Goal: Transaction & Acquisition: Book appointment/travel/reservation

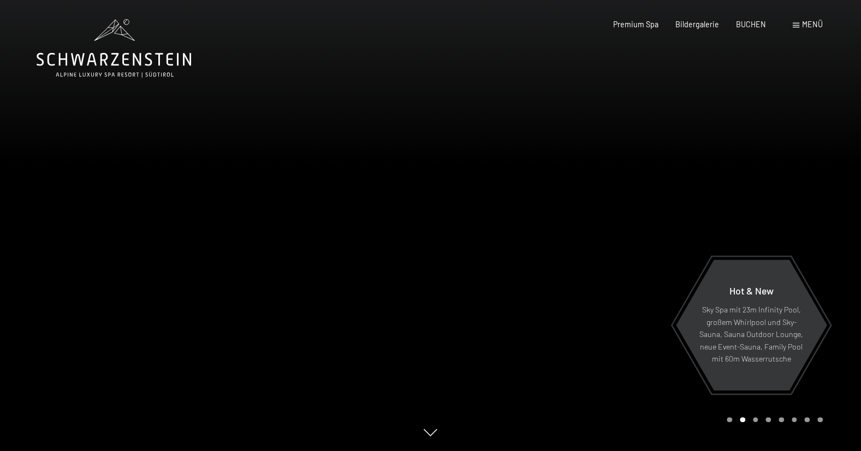
click at [441, 195] on div at bounding box center [646, 225] width 431 height 451
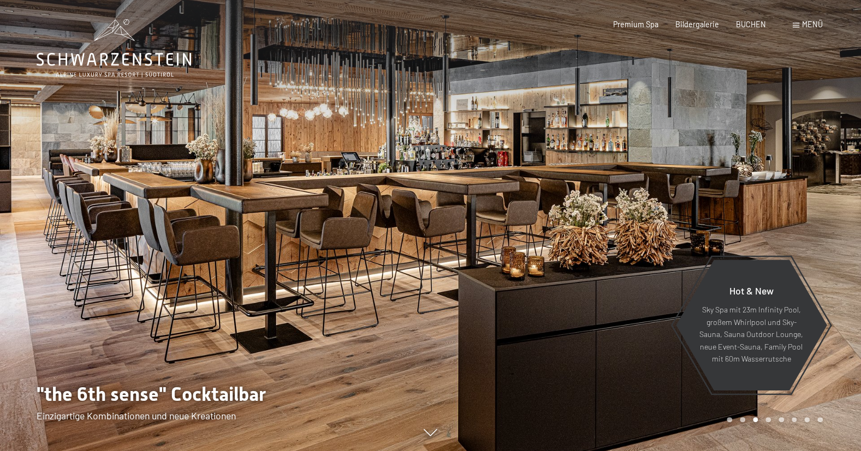
click at [441, 195] on div at bounding box center [646, 225] width 431 height 451
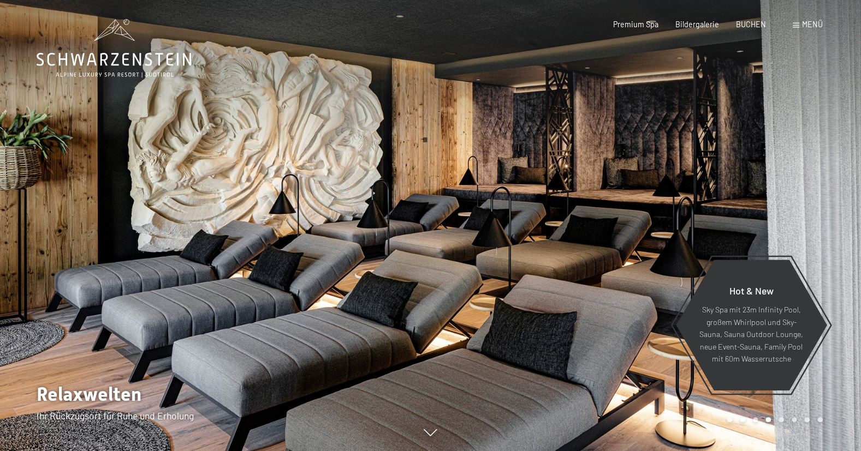
click at [441, 195] on div at bounding box center [646, 225] width 431 height 451
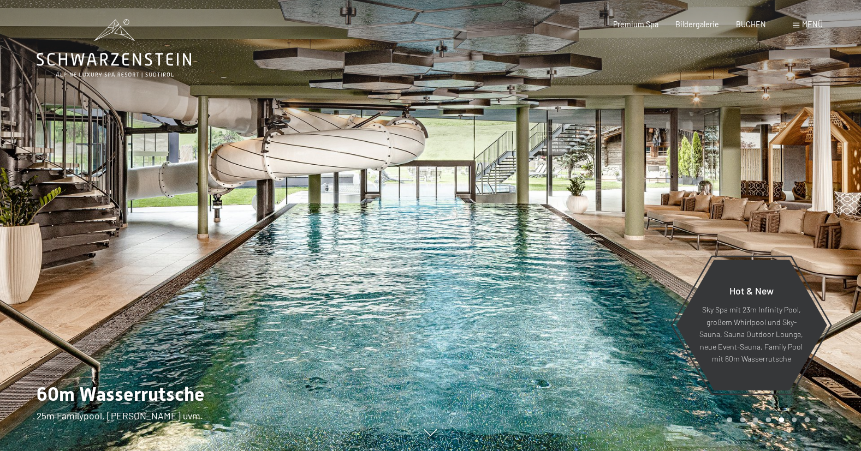
click at [441, 195] on div at bounding box center [646, 225] width 431 height 451
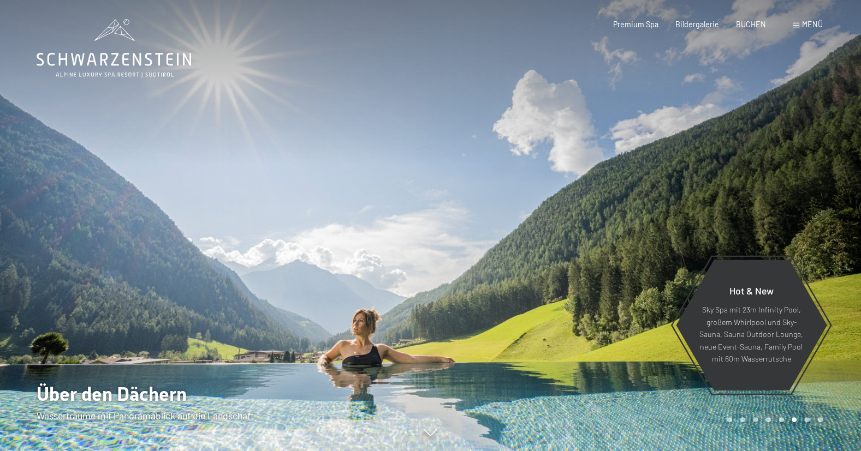
click at [441, 195] on div at bounding box center [646, 225] width 431 height 451
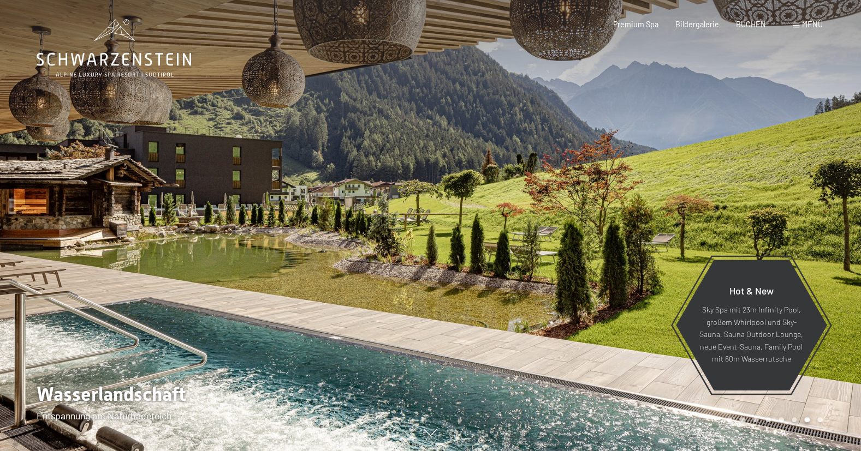
click at [441, 195] on div at bounding box center [646, 225] width 431 height 451
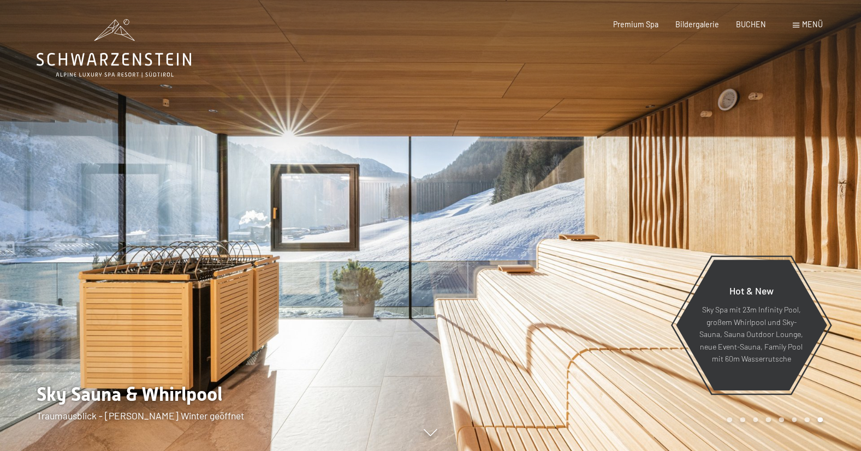
click at [438, 203] on div at bounding box center [646, 225] width 431 height 451
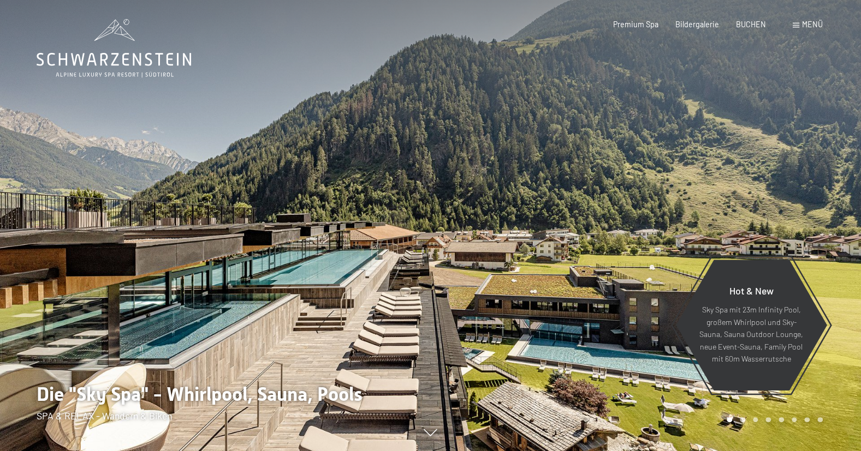
click at [438, 203] on div at bounding box center [646, 225] width 431 height 451
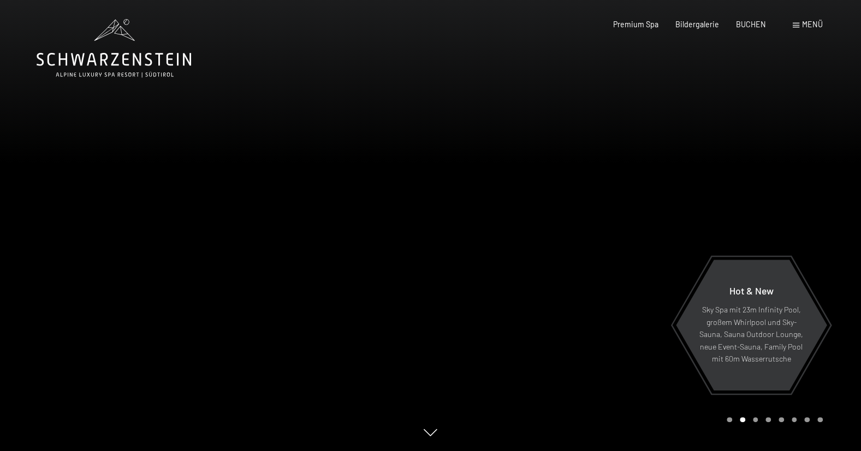
click at [438, 203] on div at bounding box center [646, 225] width 431 height 451
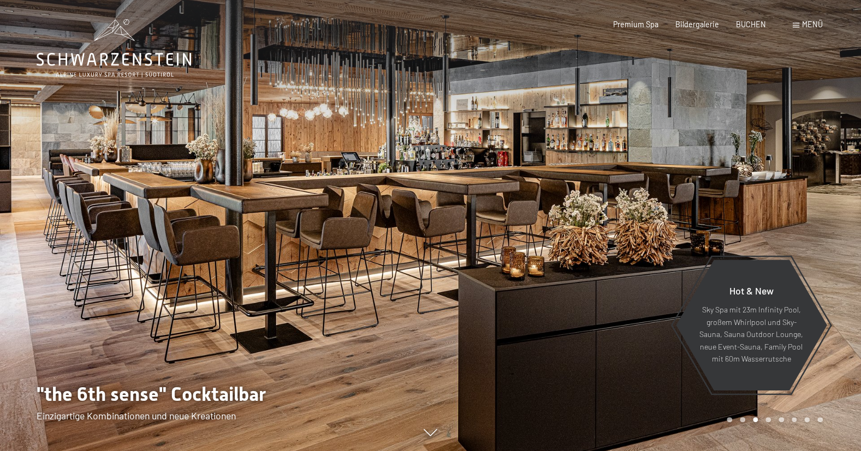
click at [438, 203] on div at bounding box center [646, 225] width 431 height 451
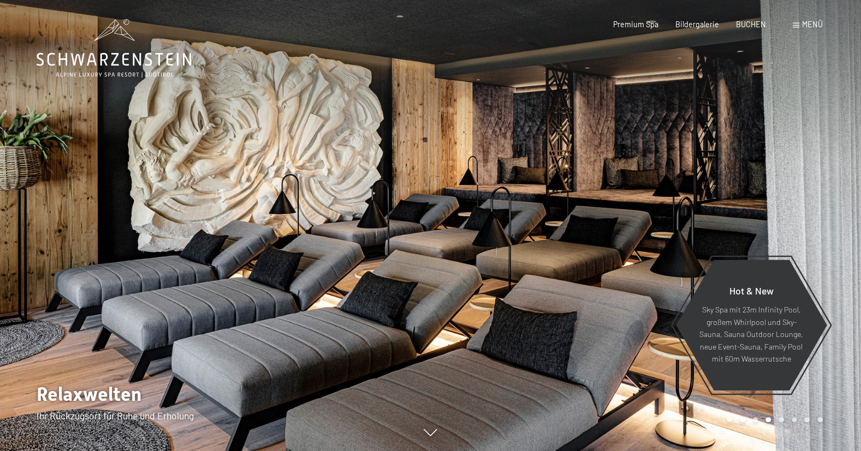
click at [427, 434] on icon at bounding box center [431, 433] width 14 height 7
click at [696, 26] on span "Bildergalerie" at bounding box center [697, 22] width 44 height 9
click at [799, 27] on div "Menü" at bounding box center [808, 24] width 30 height 11
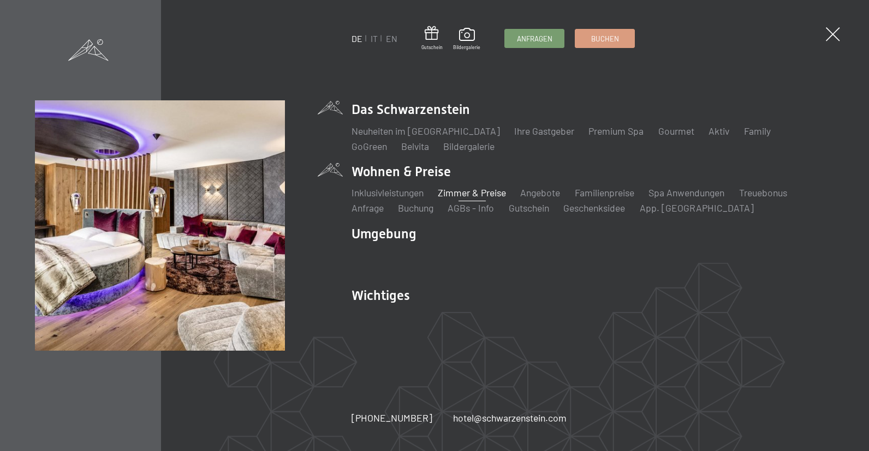
click at [481, 192] on link "Zimmer & Preise" at bounding box center [472, 193] width 68 height 12
click at [465, 192] on link "Zimmer & Preise" at bounding box center [472, 193] width 68 height 12
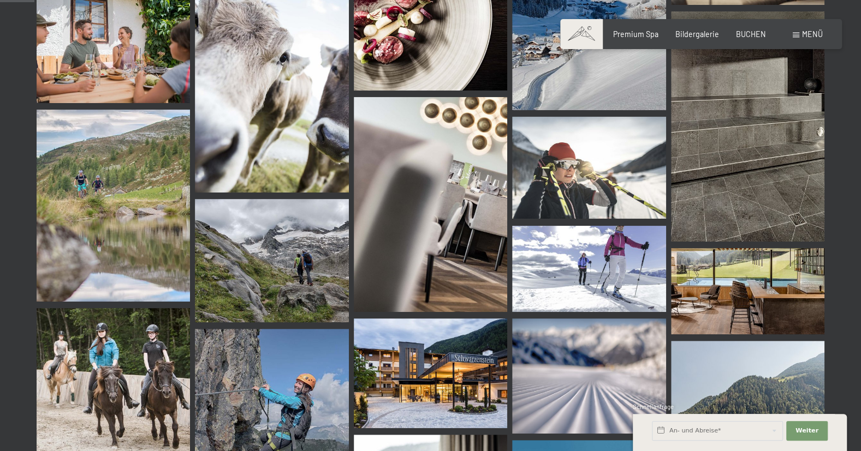
scroll to position [491, 0]
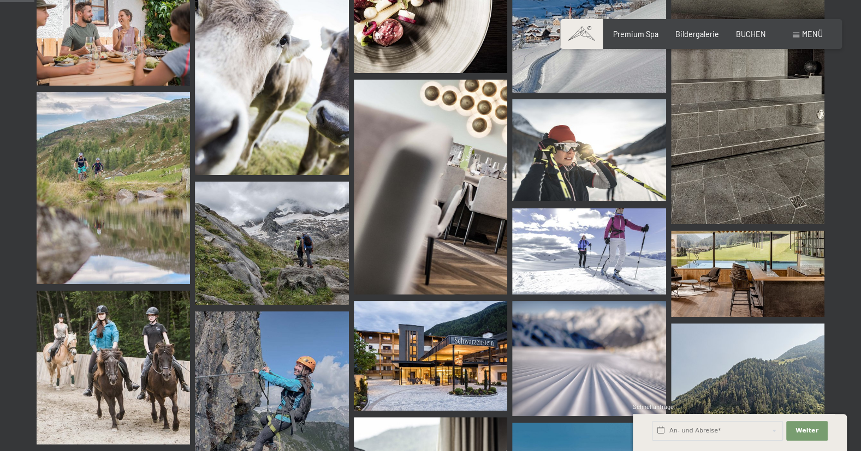
click at [421, 350] on img at bounding box center [430, 356] width 153 height 110
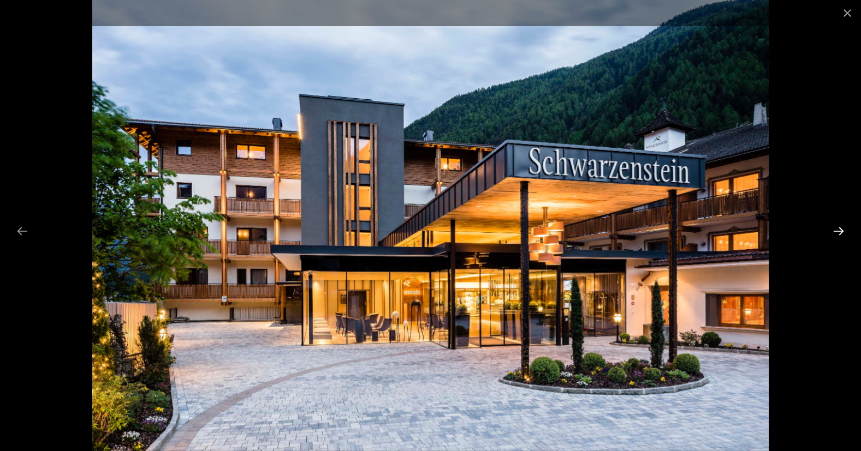
click at [834, 230] on button "Next slide" at bounding box center [838, 231] width 23 height 21
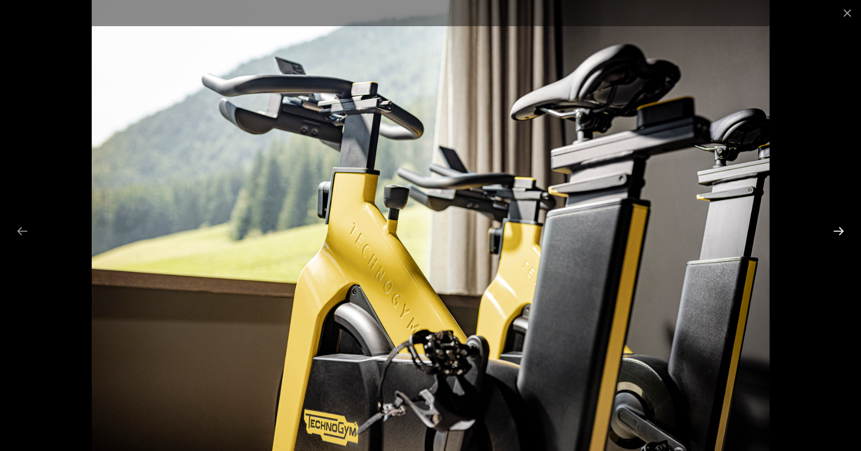
click at [834, 231] on button "Next slide" at bounding box center [838, 231] width 23 height 21
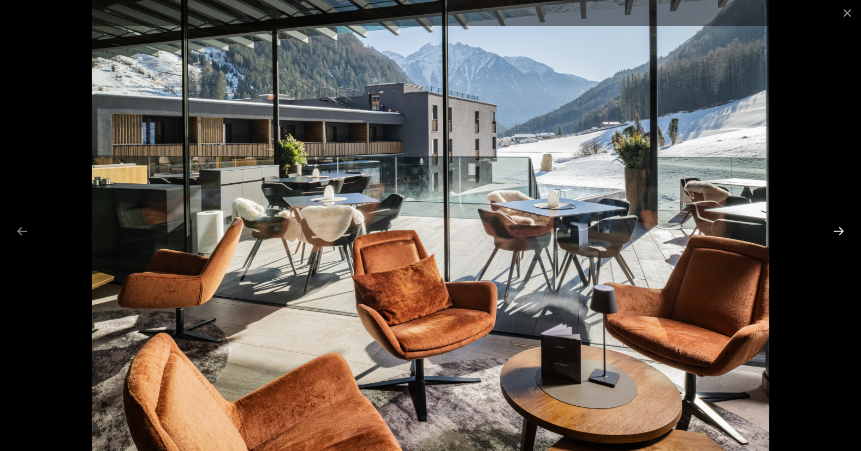
click at [834, 231] on button "Next slide" at bounding box center [838, 231] width 23 height 21
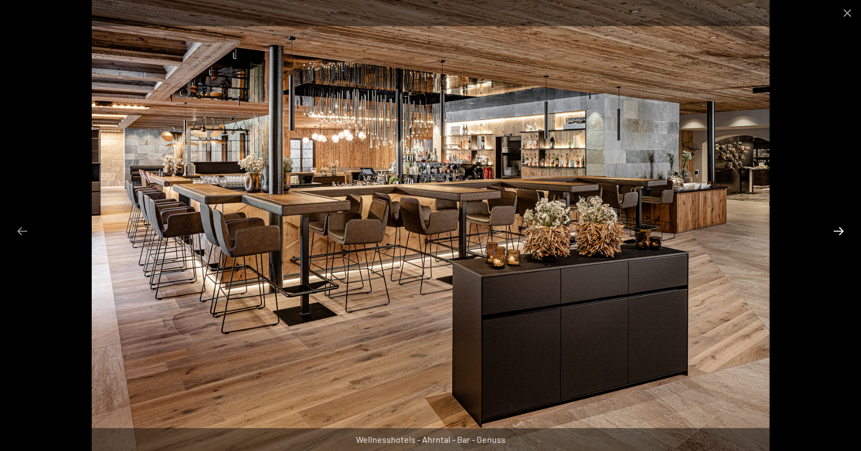
click at [834, 231] on button "Next slide" at bounding box center [838, 231] width 23 height 21
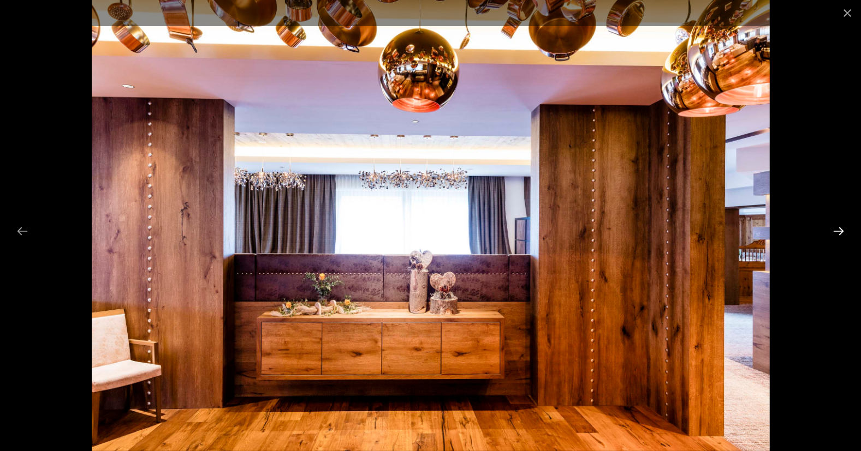
click at [834, 231] on button "Next slide" at bounding box center [838, 231] width 23 height 21
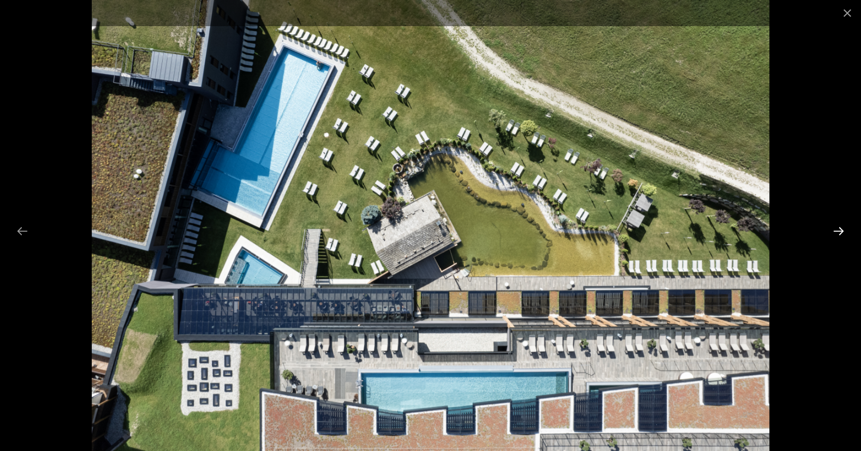
click at [834, 231] on button "Next slide" at bounding box center [838, 231] width 23 height 21
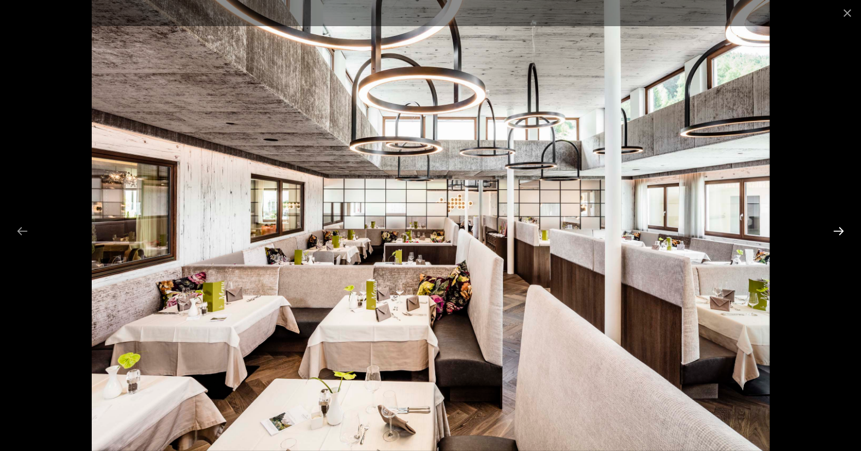
click at [833, 232] on button "Next slide" at bounding box center [838, 231] width 23 height 21
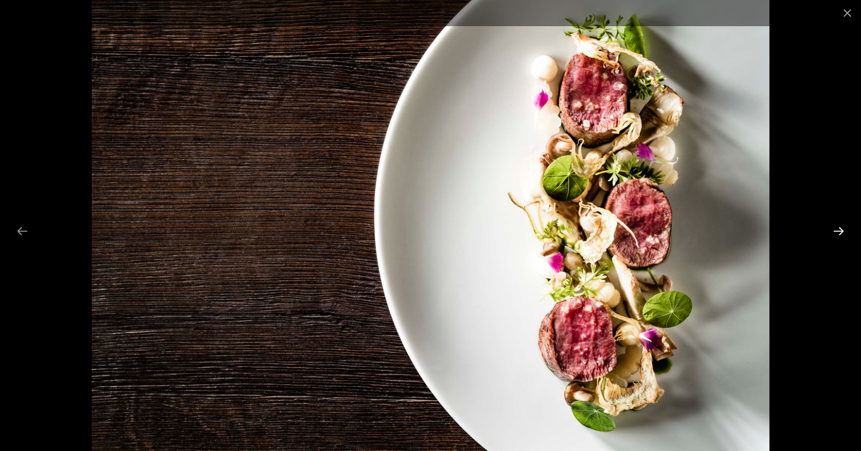
click at [833, 230] on button "Next slide" at bounding box center [838, 231] width 23 height 21
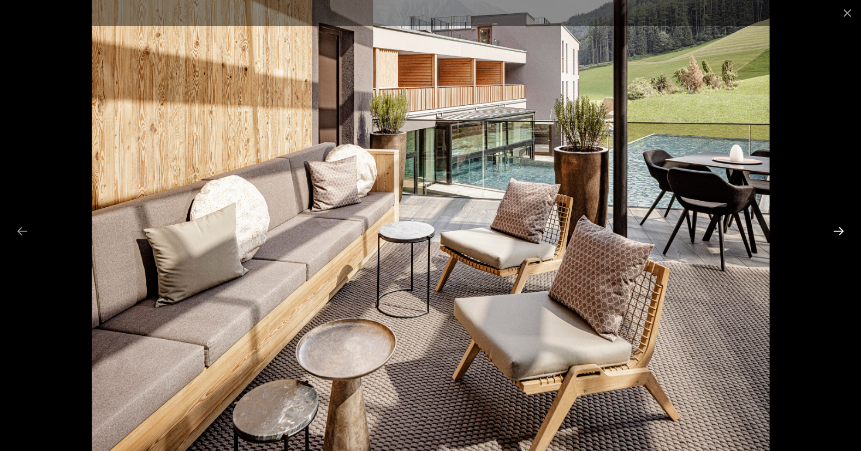
click at [837, 230] on button "Next slide" at bounding box center [838, 231] width 23 height 21
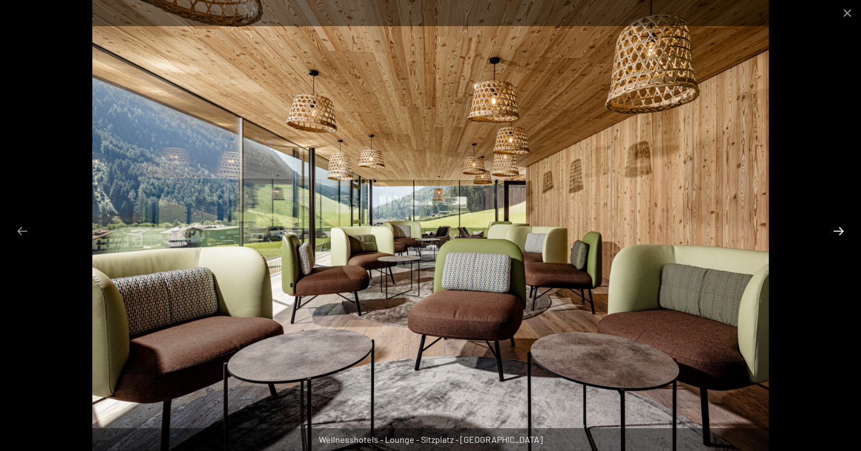
click at [837, 230] on button "Next slide" at bounding box center [838, 231] width 23 height 21
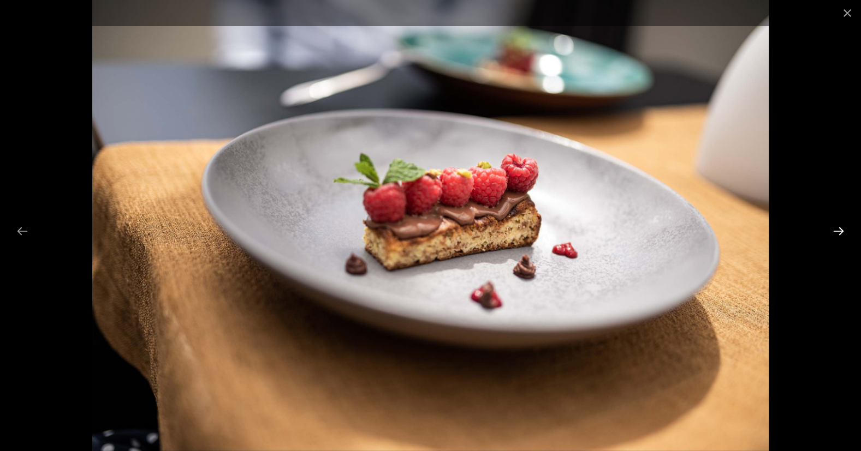
click at [837, 230] on button "Next slide" at bounding box center [838, 231] width 23 height 21
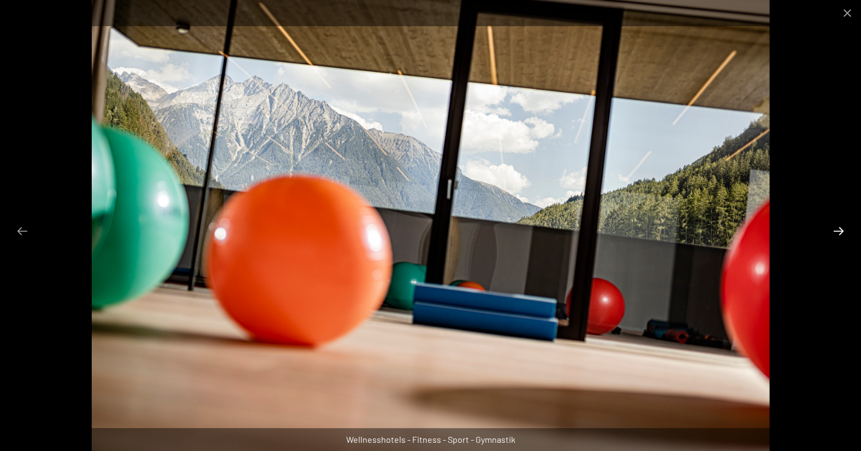
click at [837, 230] on button "Next slide" at bounding box center [838, 231] width 23 height 21
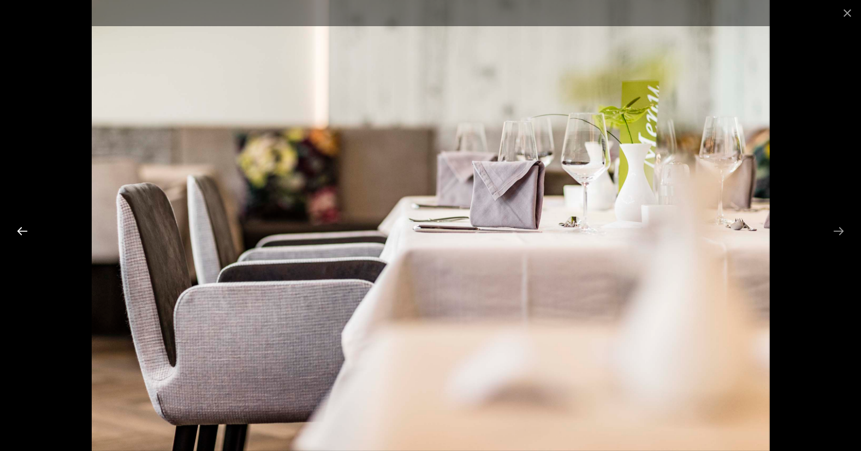
click at [19, 230] on button "Previous slide" at bounding box center [22, 231] width 23 height 21
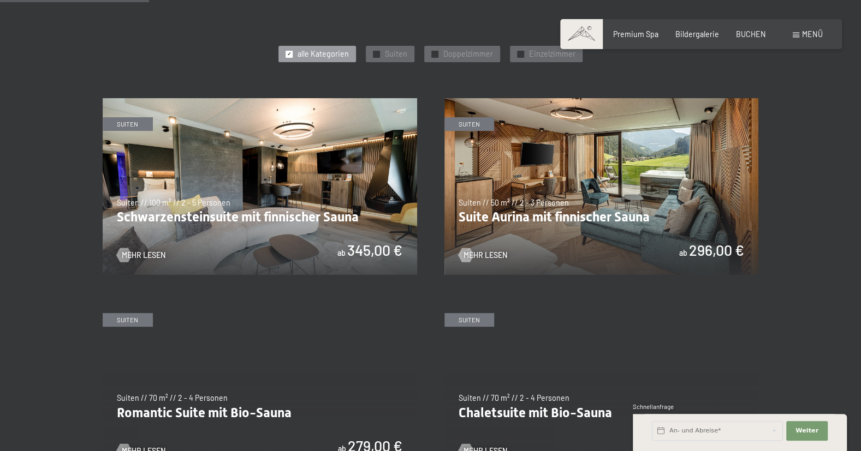
scroll to position [600, 0]
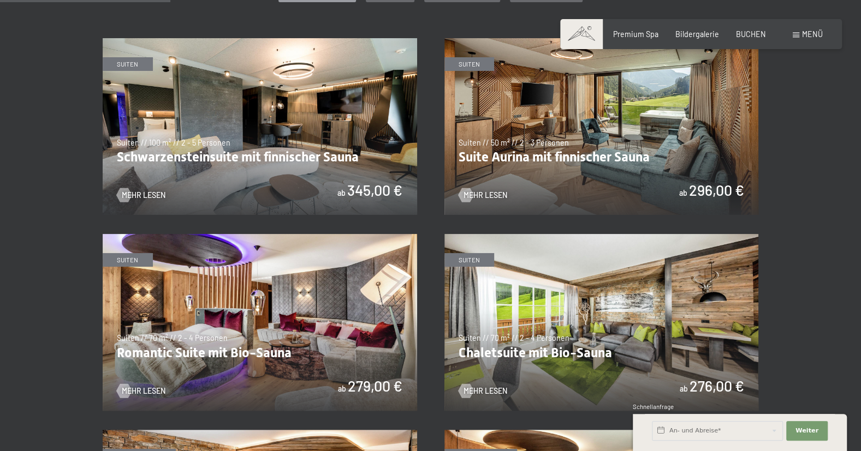
click at [225, 338] on img at bounding box center [260, 322] width 314 height 177
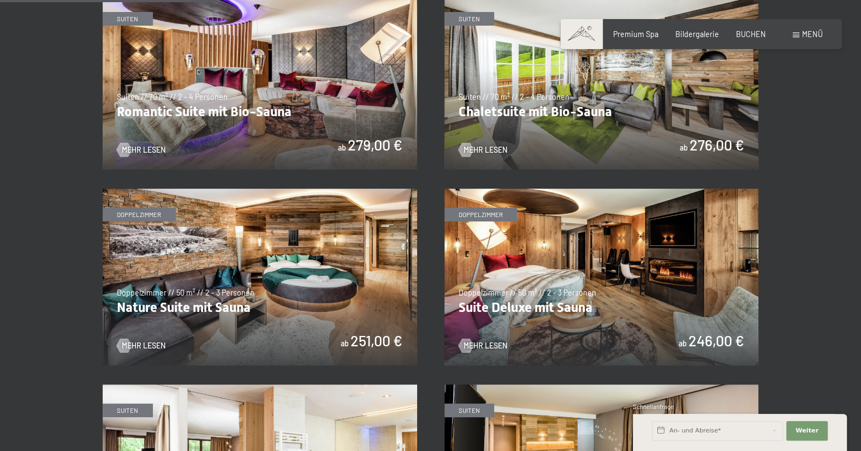
scroll to position [764, 0]
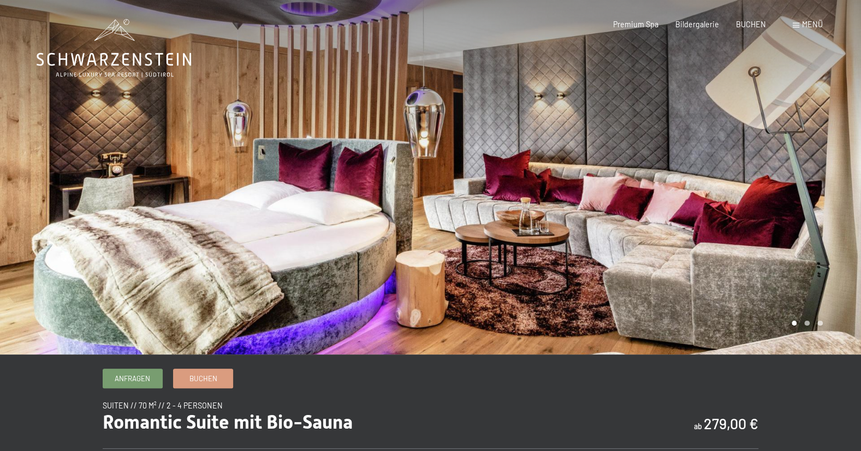
click at [756, 219] on div at bounding box center [646, 177] width 431 height 355
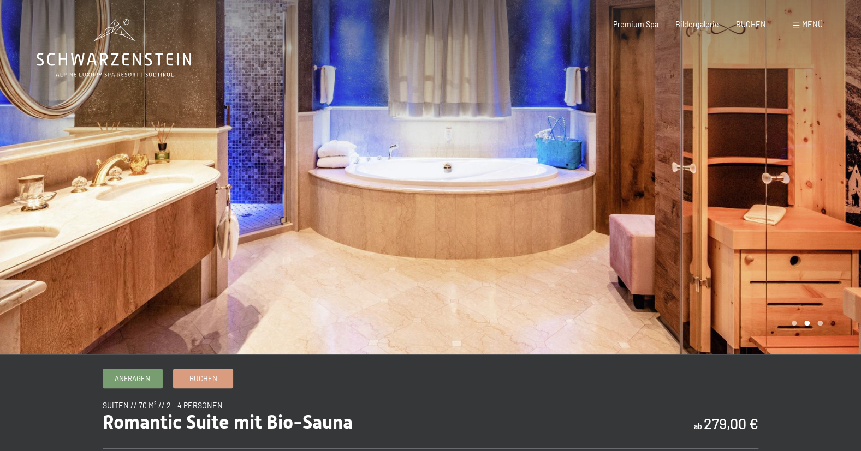
click at [756, 219] on div at bounding box center [646, 177] width 431 height 355
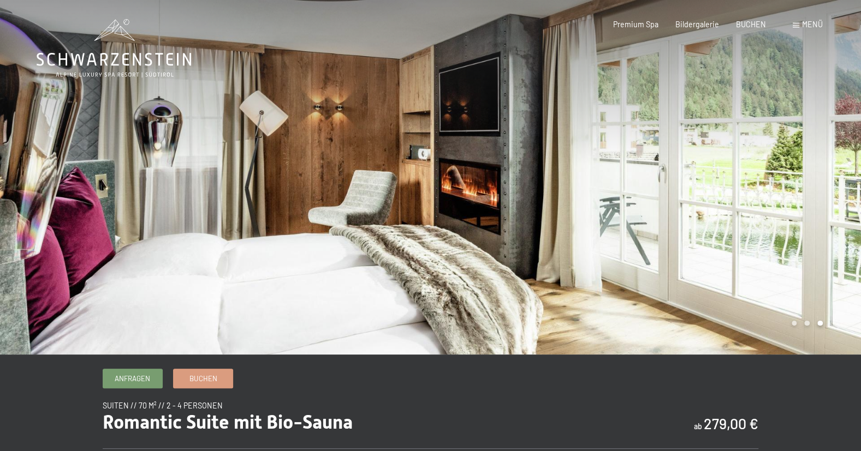
click at [756, 219] on div at bounding box center [646, 177] width 431 height 355
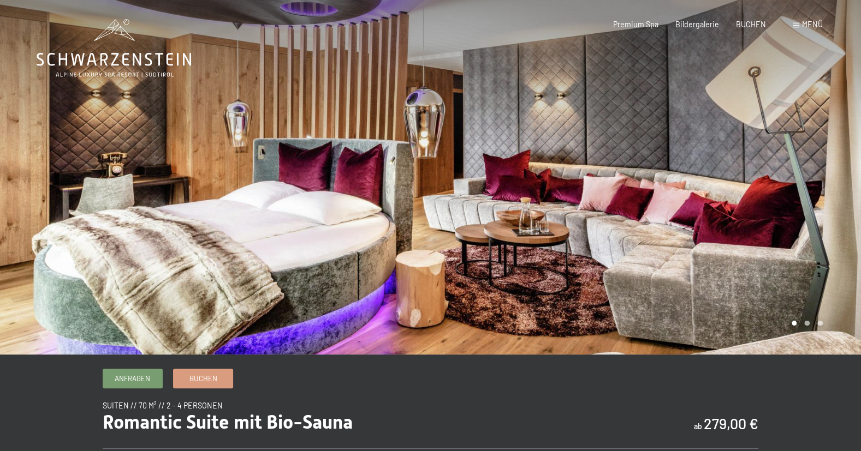
click at [794, 260] on div at bounding box center [646, 177] width 431 height 355
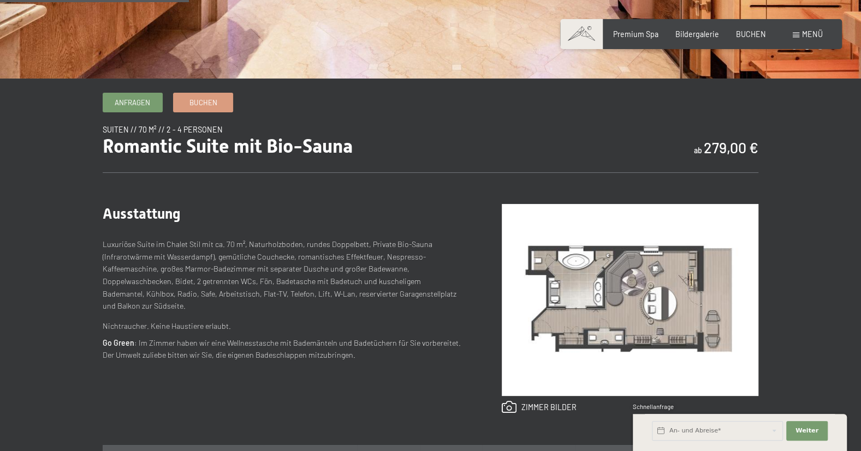
scroll to position [328, 0]
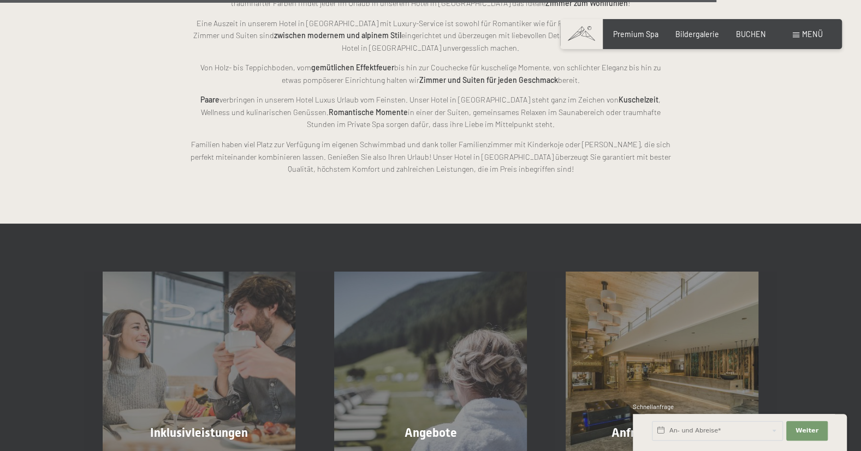
scroll to position [2566, 0]
